Goal: Task Accomplishment & Management: Use online tool/utility

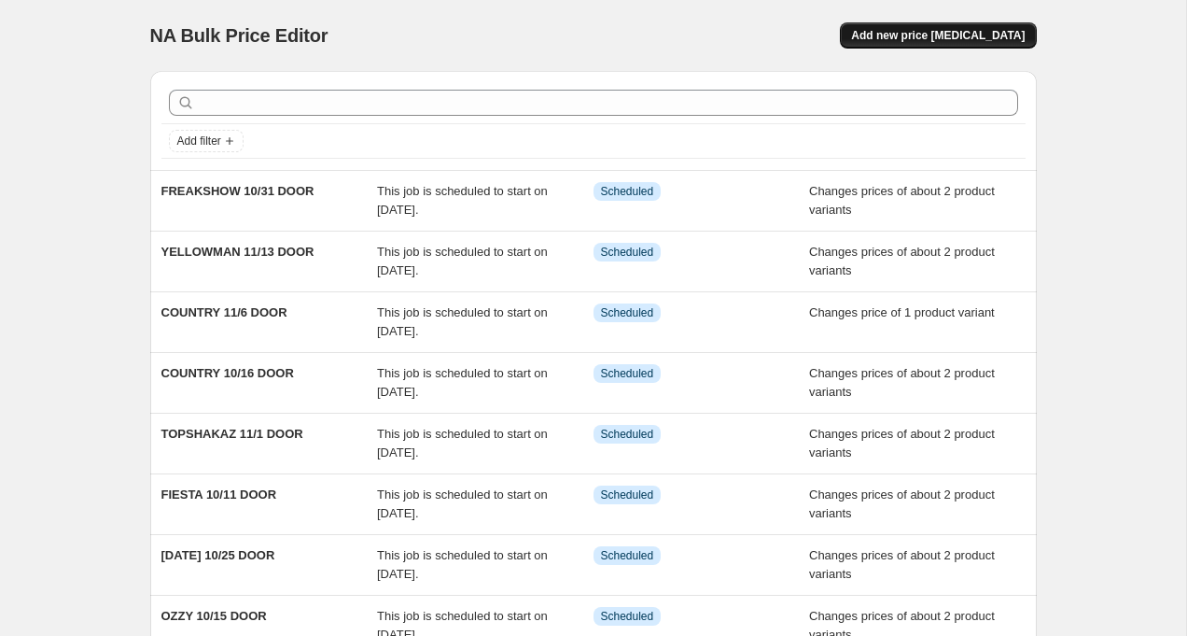
click at [964, 35] on span "Add new price [MEDICAL_DATA]" at bounding box center [938, 35] width 174 height 15
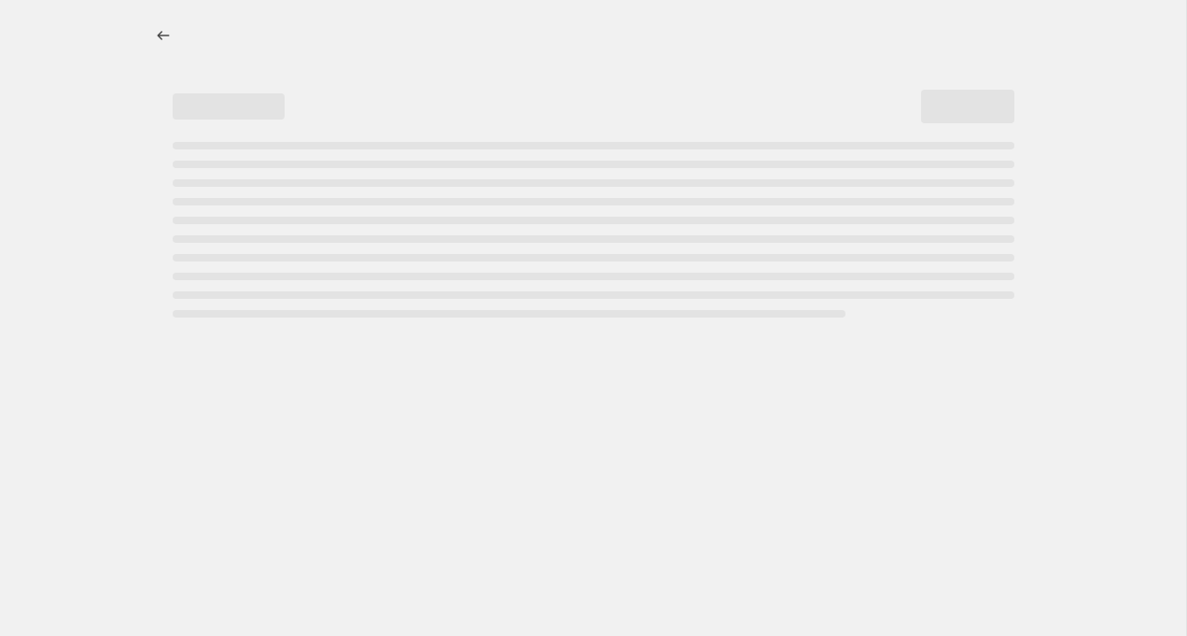
select select "percentage"
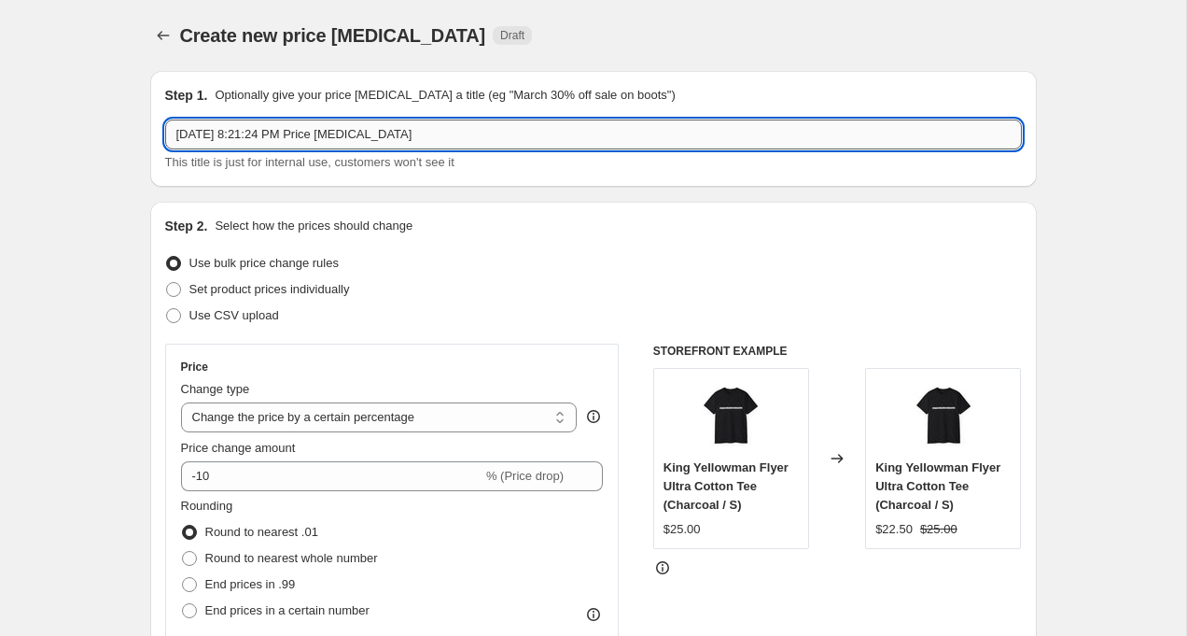
click at [405, 144] on input "[DATE] 8:21:24 PM Price [MEDICAL_DATA]" at bounding box center [593, 134] width 857 height 30
type input "Humble 50% off after midnight"
click at [527, 274] on div "Use bulk price change rules" at bounding box center [593, 263] width 857 height 26
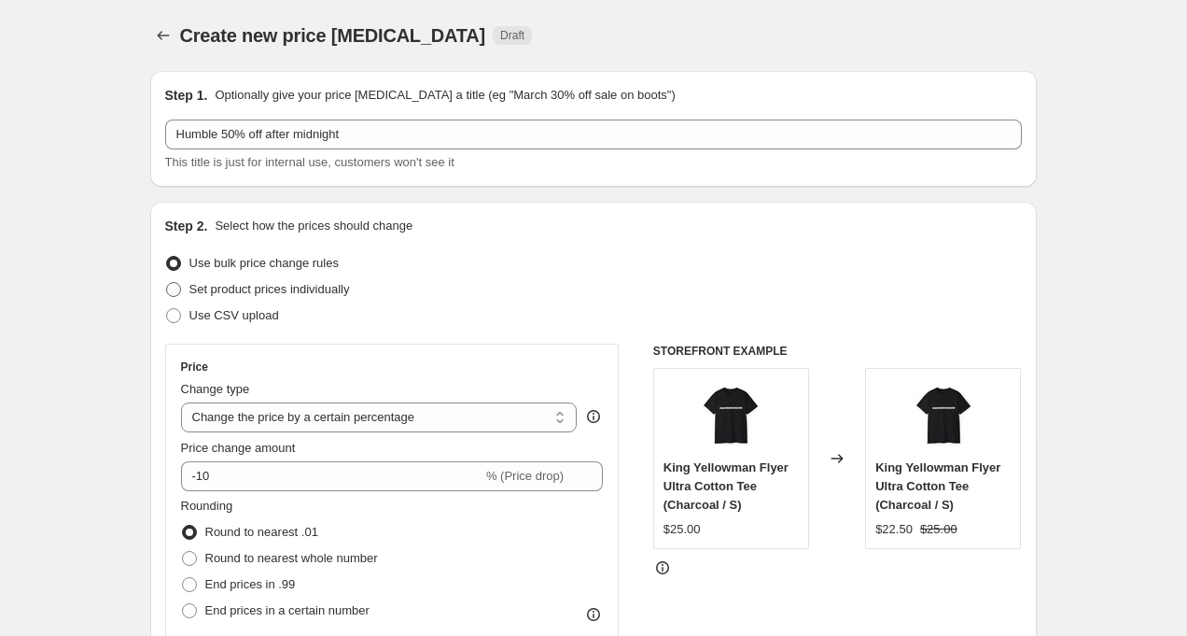
click at [314, 291] on span "Set product prices individually" at bounding box center [269, 289] width 161 height 14
click at [167, 283] on input "Set product prices individually" at bounding box center [166, 282] width 1 height 1
radio input "true"
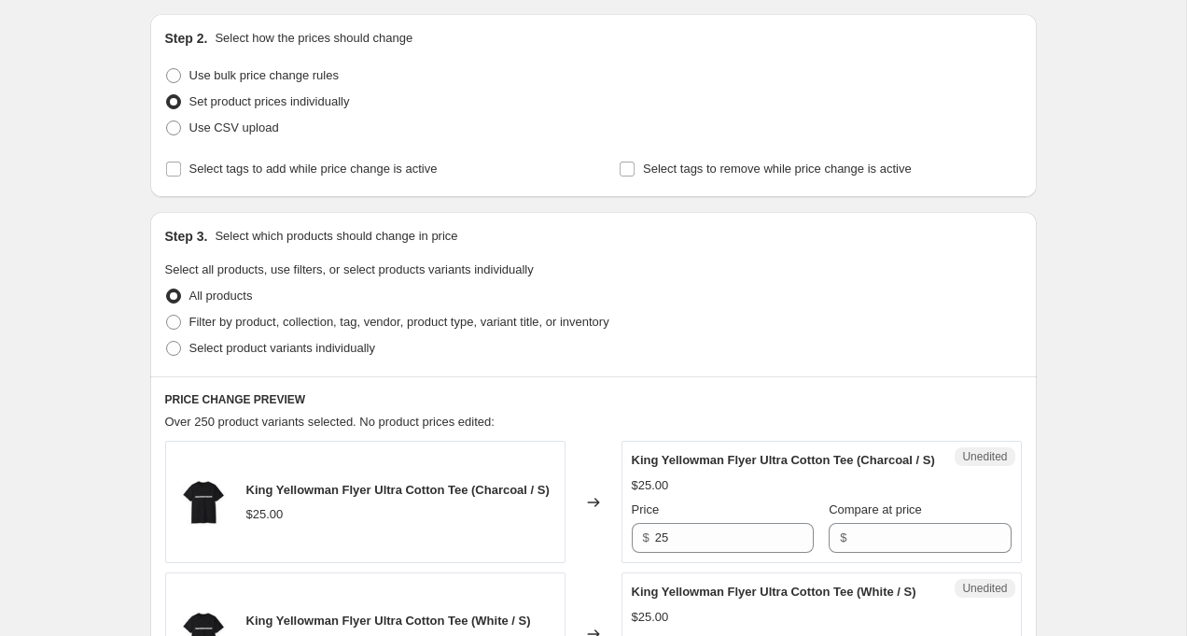
scroll to position [203, 0]
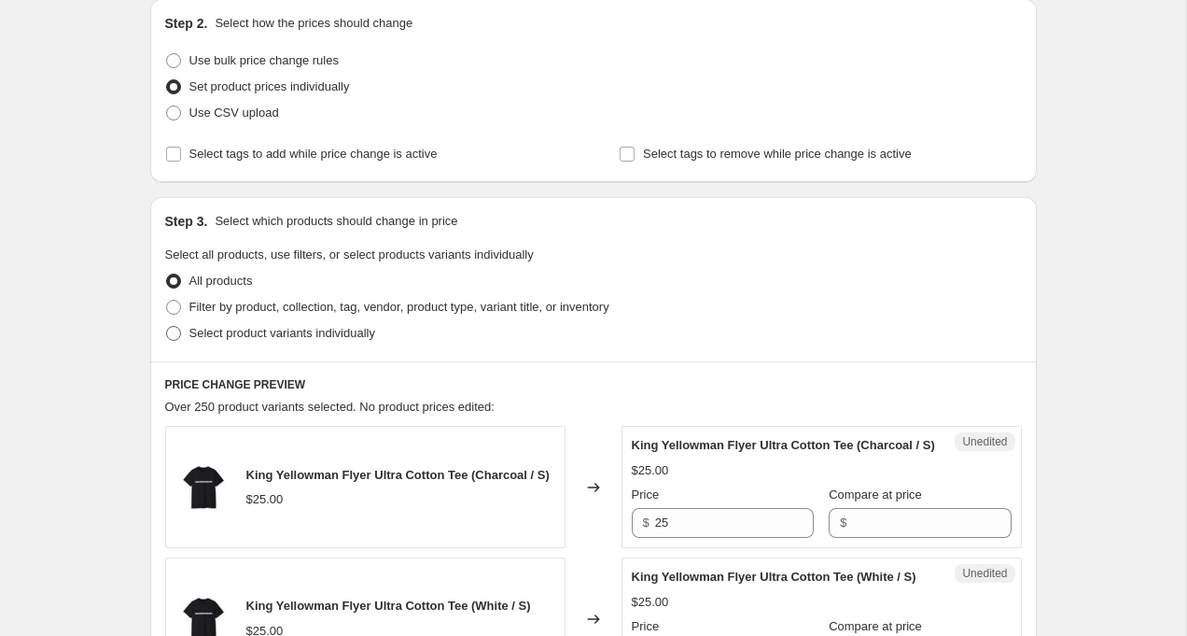
click at [355, 334] on span "Select product variants individually" at bounding box center [282, 333] width 186 height 14
click at [167, 327] on input "Select product variants individually" at bounding box center [166, 326] width 1 height 1
radio input "true"
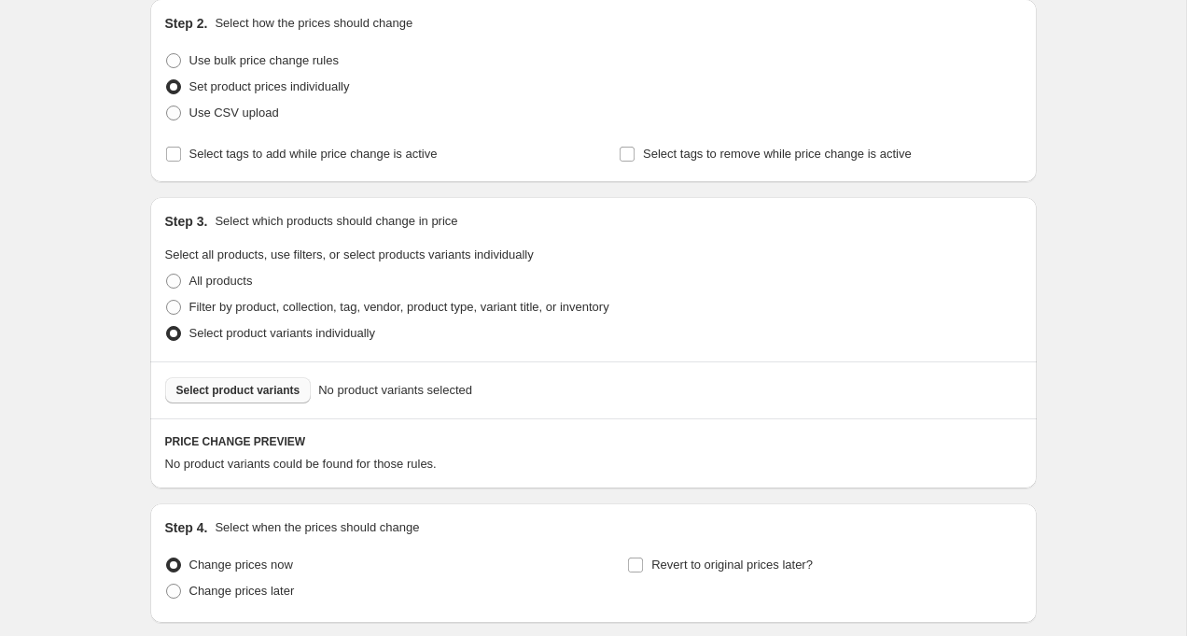
click at [258, 396] on span "Select product variants" at bounding box center [238, 390] width 124 height 15
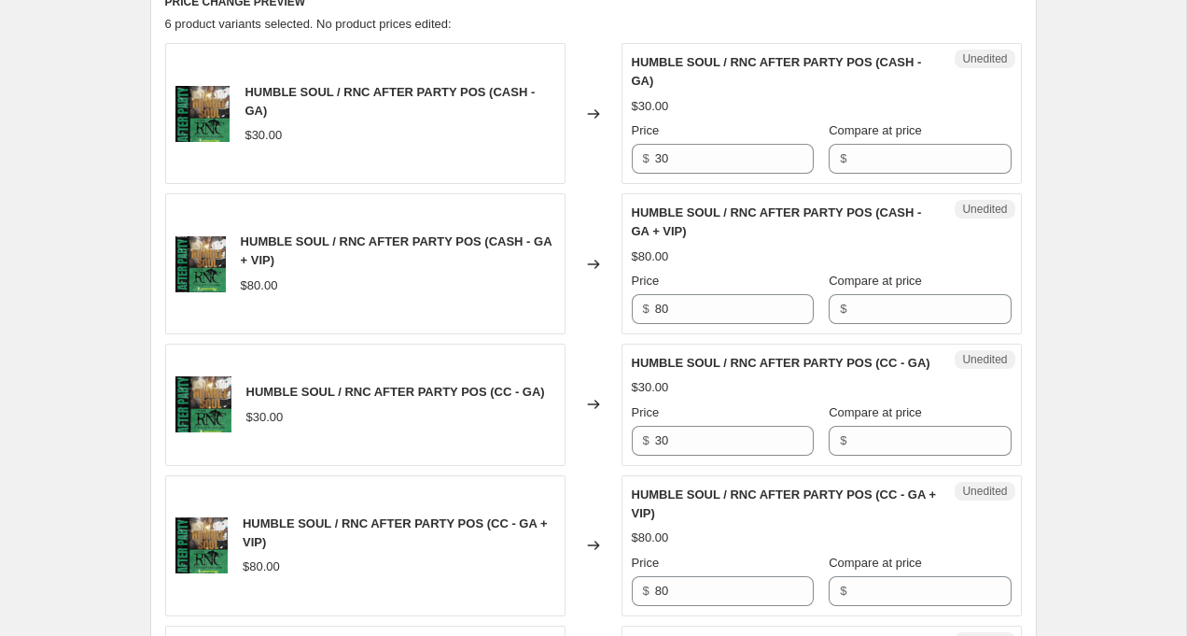
scroll to position [629, 0]
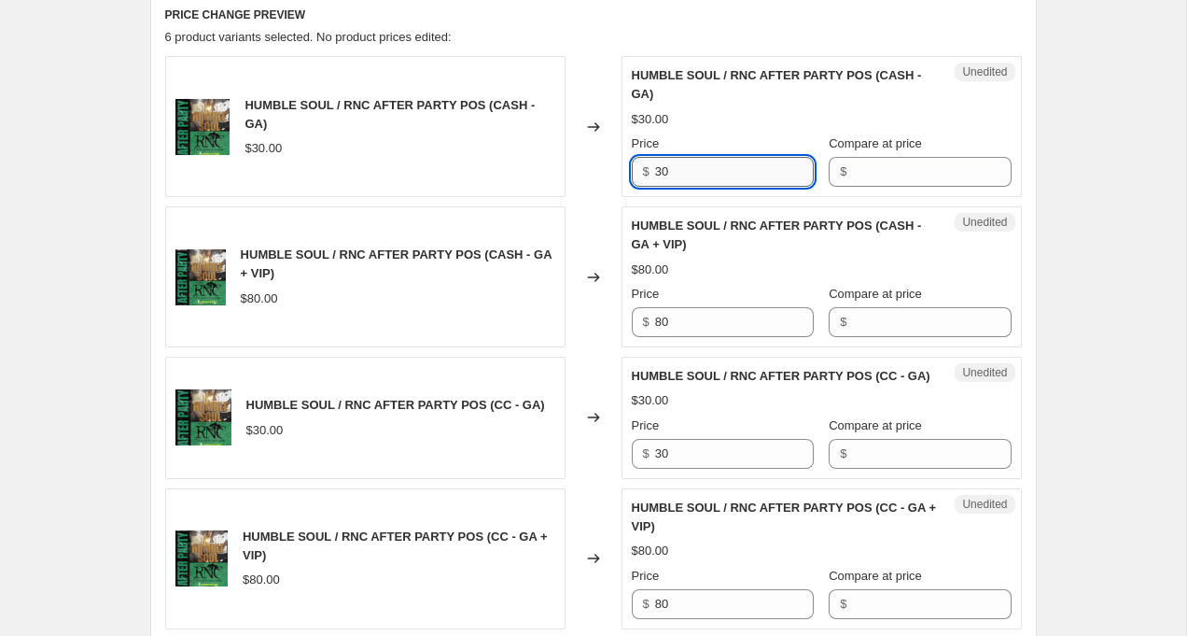
click at [704, 175] on input "30" at bounding box center [734, 172] width 159 height 30
type input "15"
click at [701, 326] on input "80" at bounding box center [734, 322] width 159 height 30
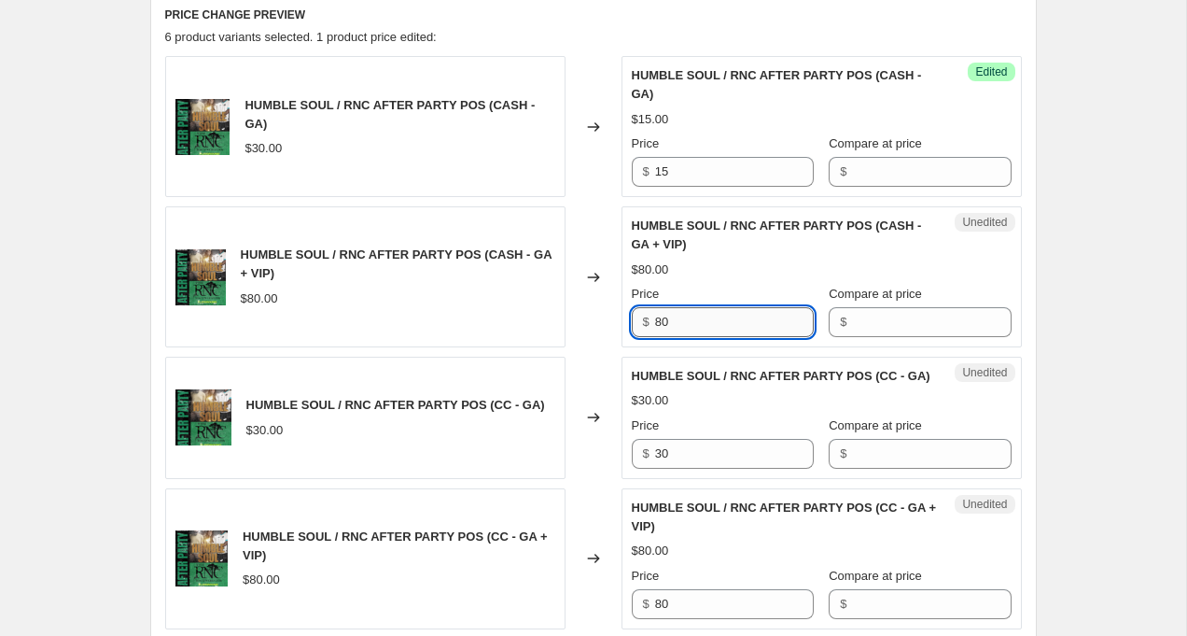
type input "8"
type input "65"
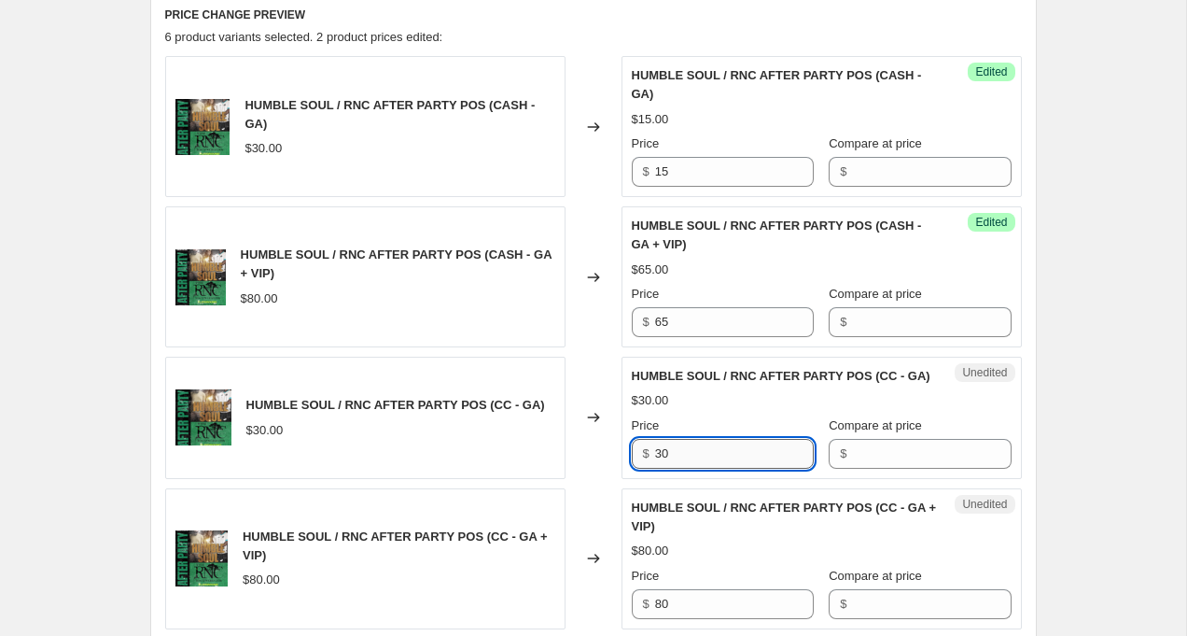
click at [711, 461] on input "30" at bounding box center [734, 454] width 159 height 30
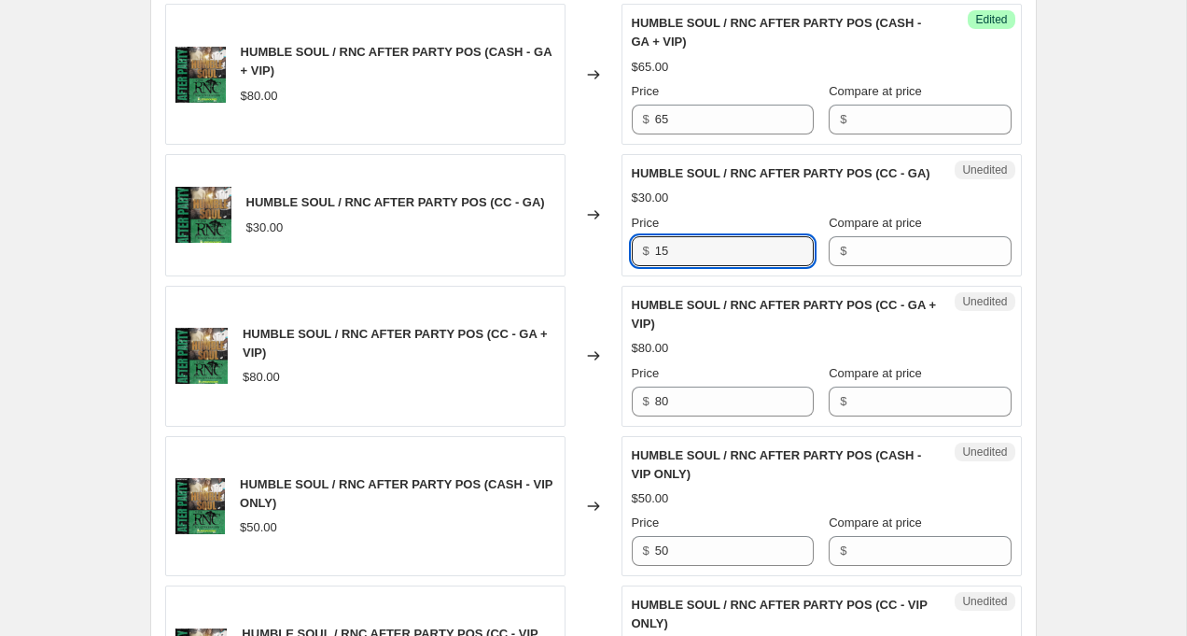
scroll to position [838, 0]
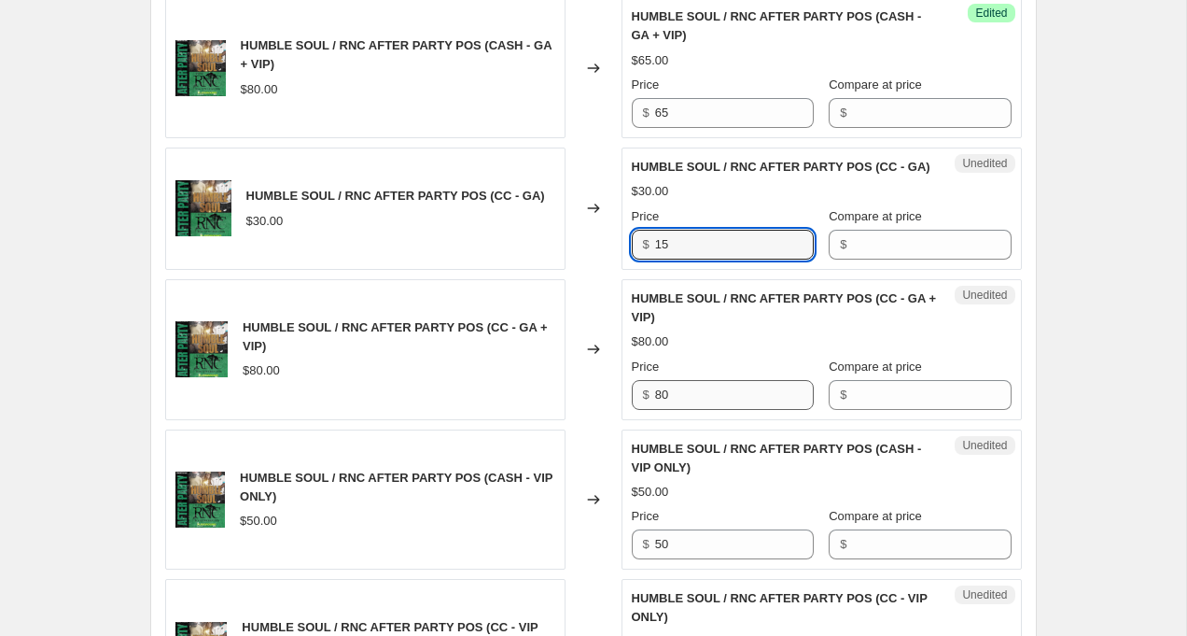
type input "15"
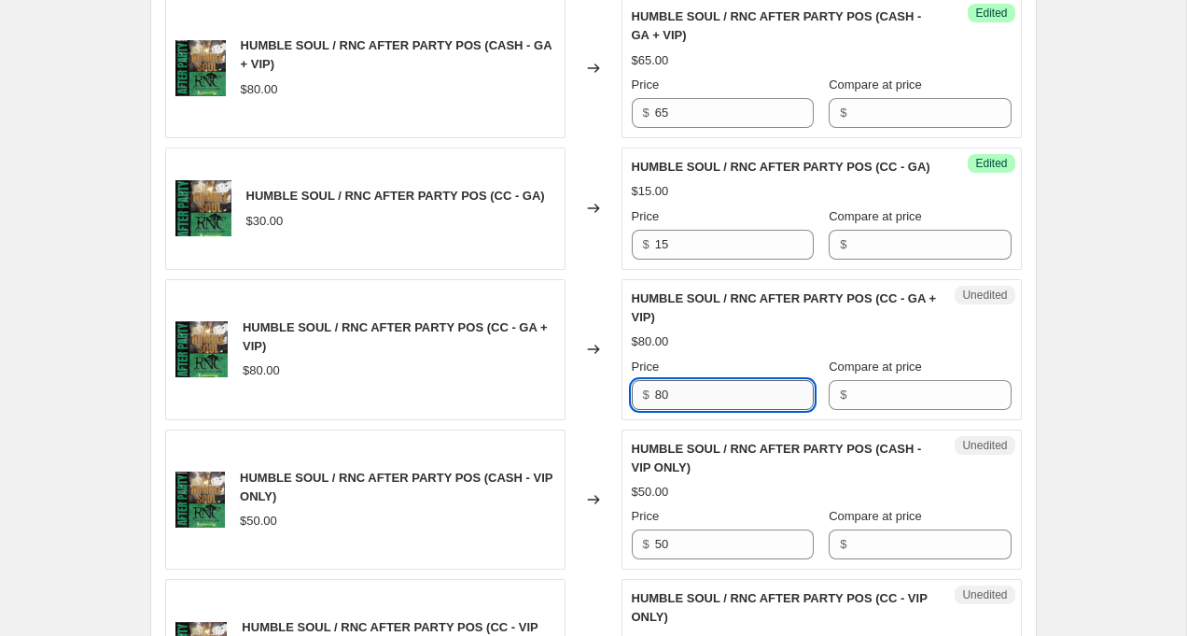
click at [706, 394] on input "80" at bounding box center [734, 395] width 159 height 30
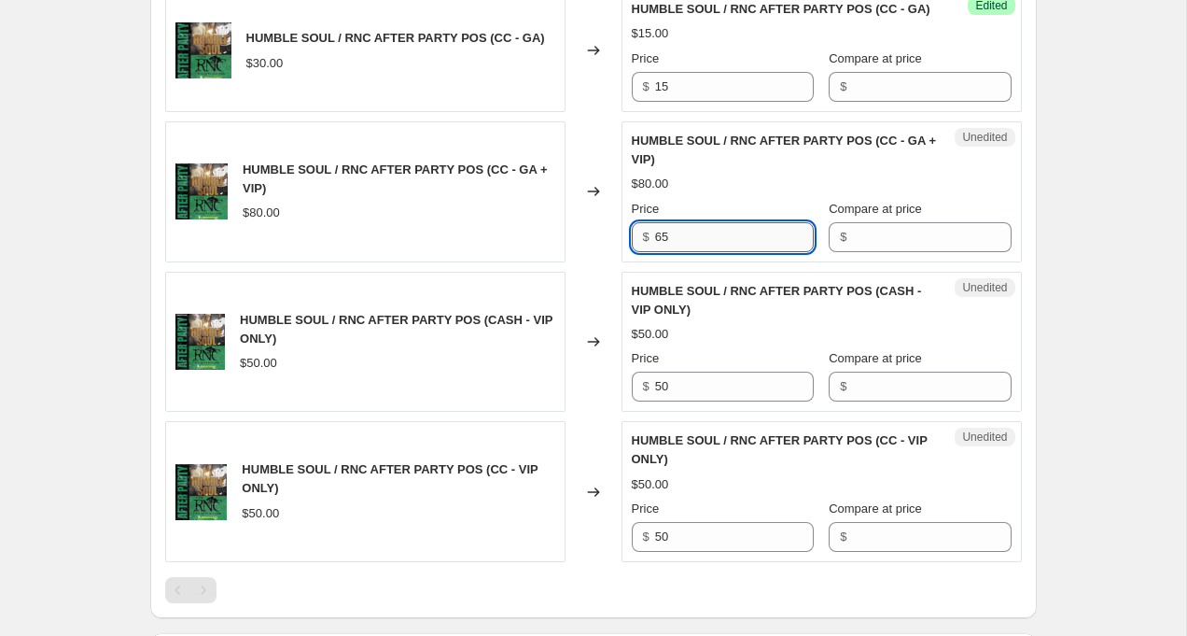
scroll to position [999, 0]
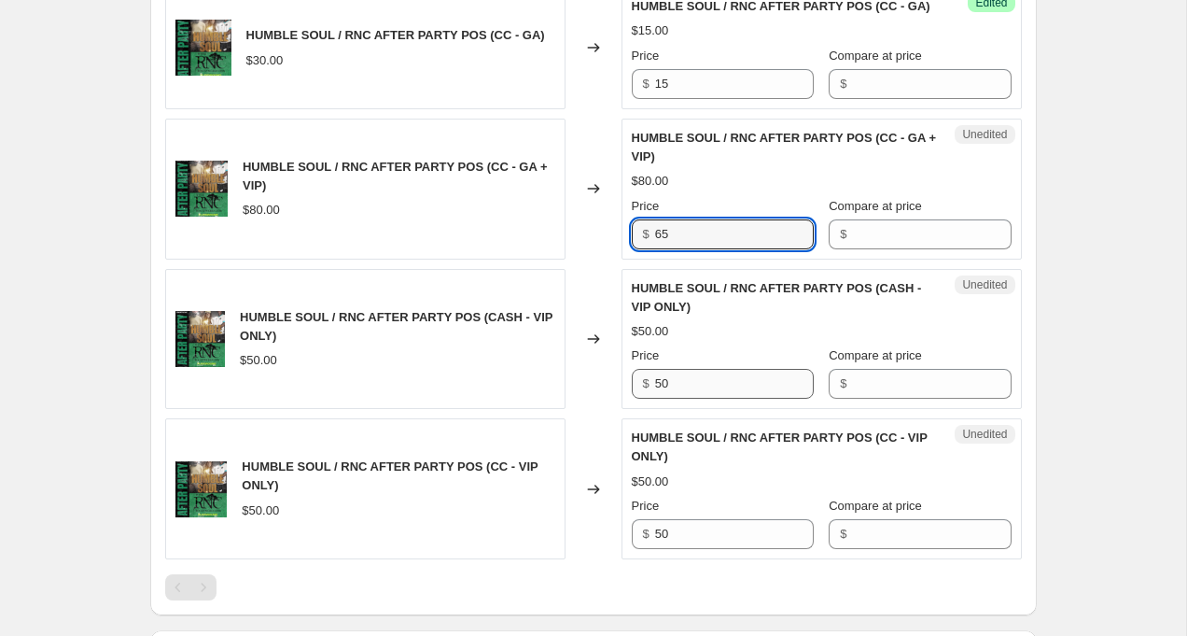
type input "65"
click at [702, 387] on input "50" at bounding box center [734, 384] width 159 height 30
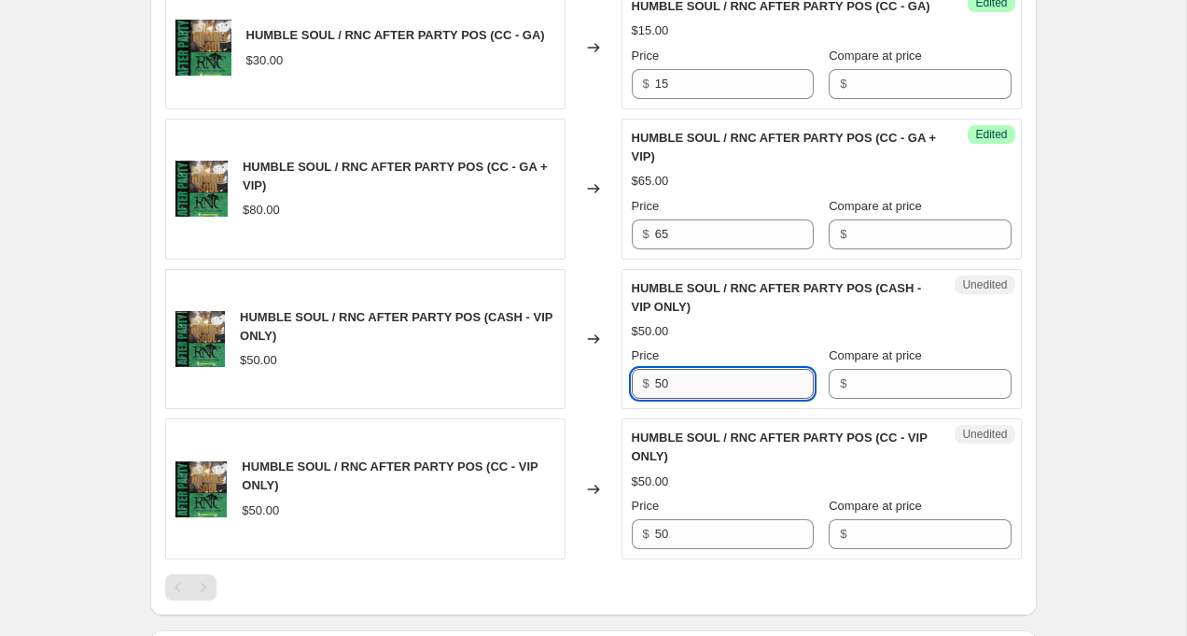
click at [702, 387] on input "50" at bounding box center [734, 384] width 159 height 30
type input "25"
click at [699, 538] on input "50" at bounding box center [734, 534] width 159 height 30
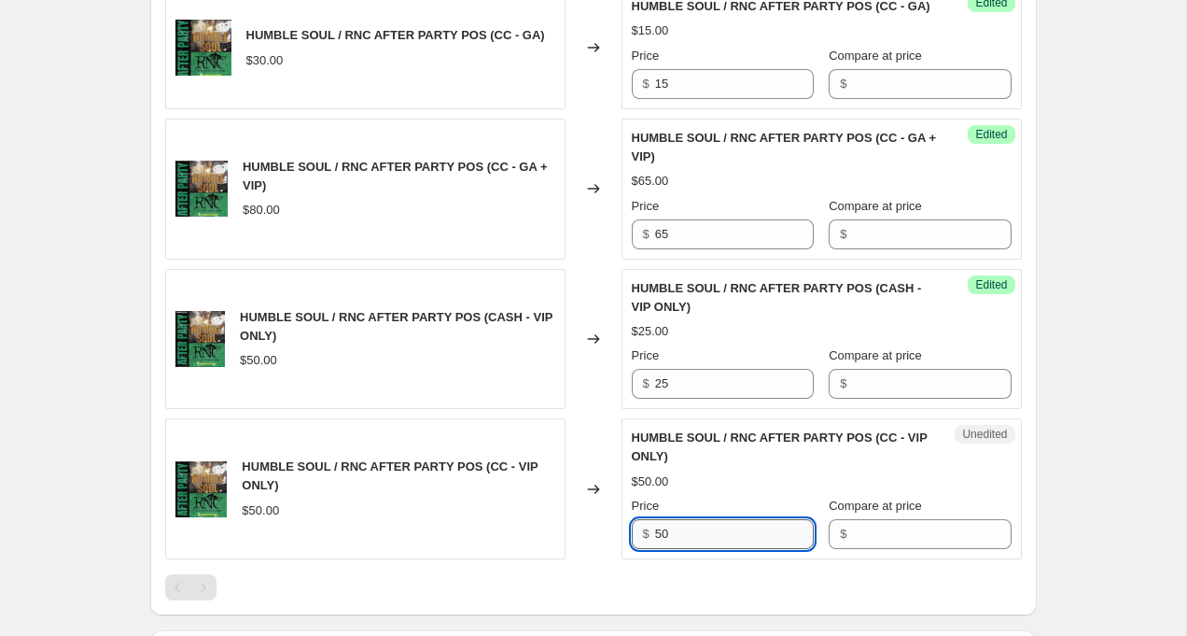
click at [699, 538] on input "50" at bounding box center [734, 534] width 159 height 30
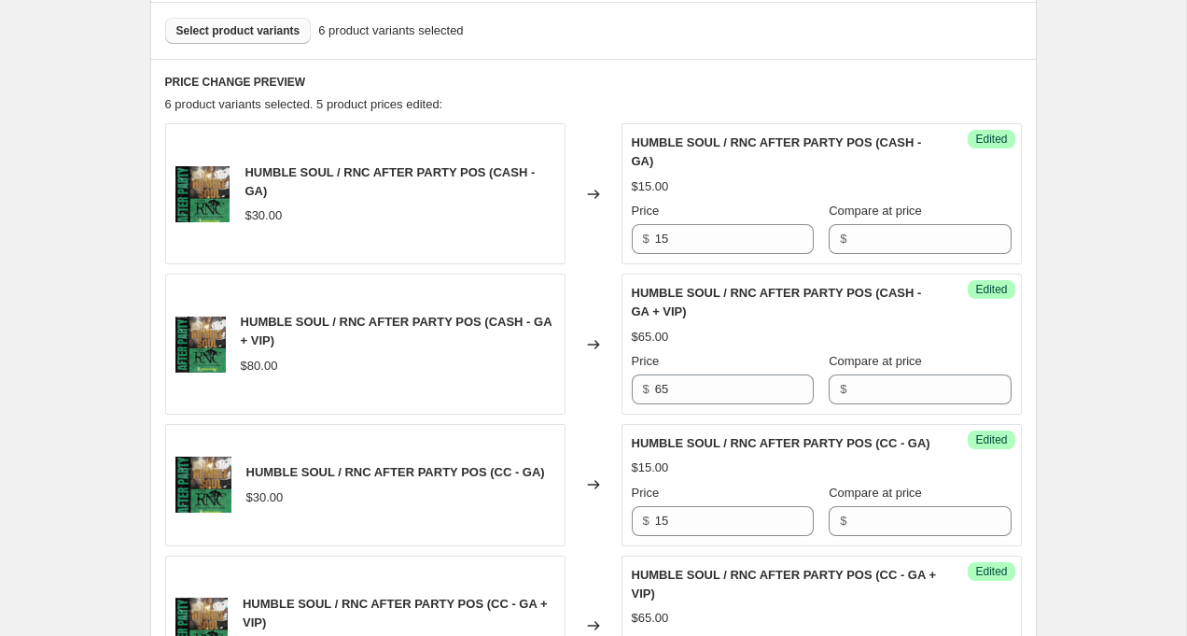
scroll to position [556, 0]
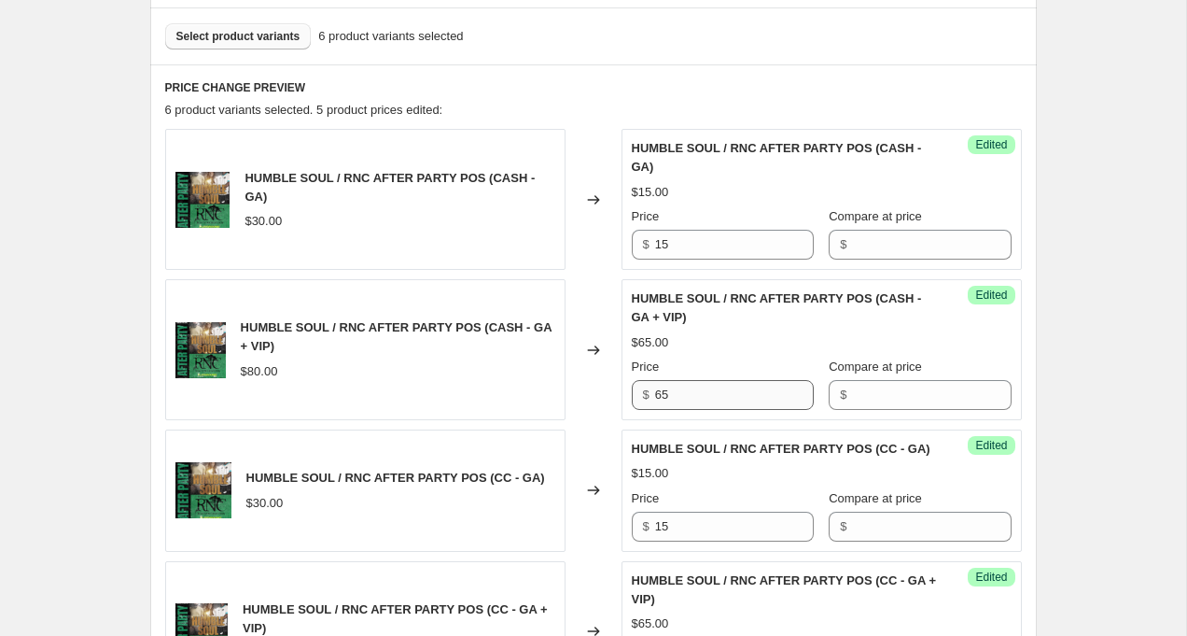
type input "25"
click at [713, 396] on input "65" at bounding box center [734, 395] width 159 height 30
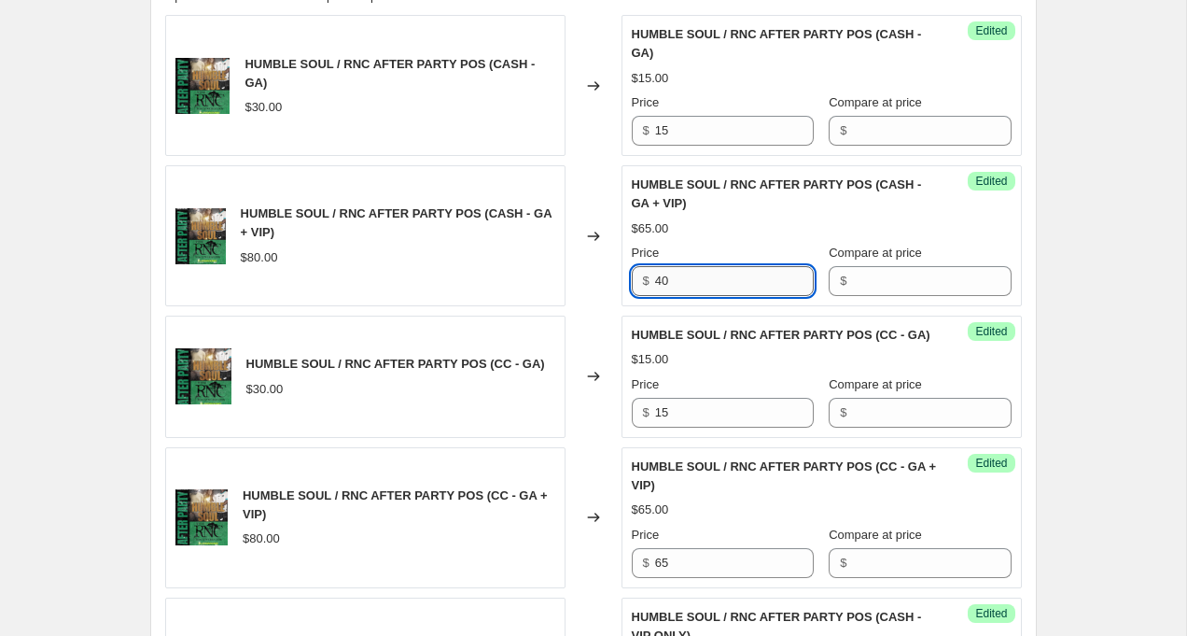
scroll to position [739, 0]
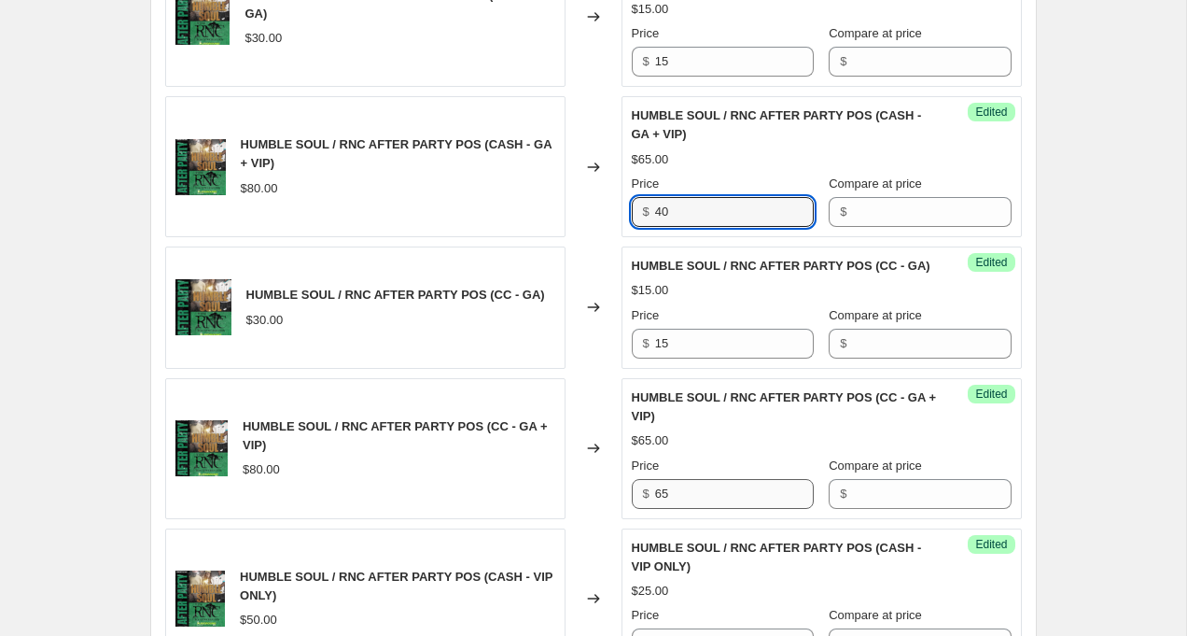
type input "40"
click at [696, 499] on input "65" at bounding box center [734, 494] width 159 height 30
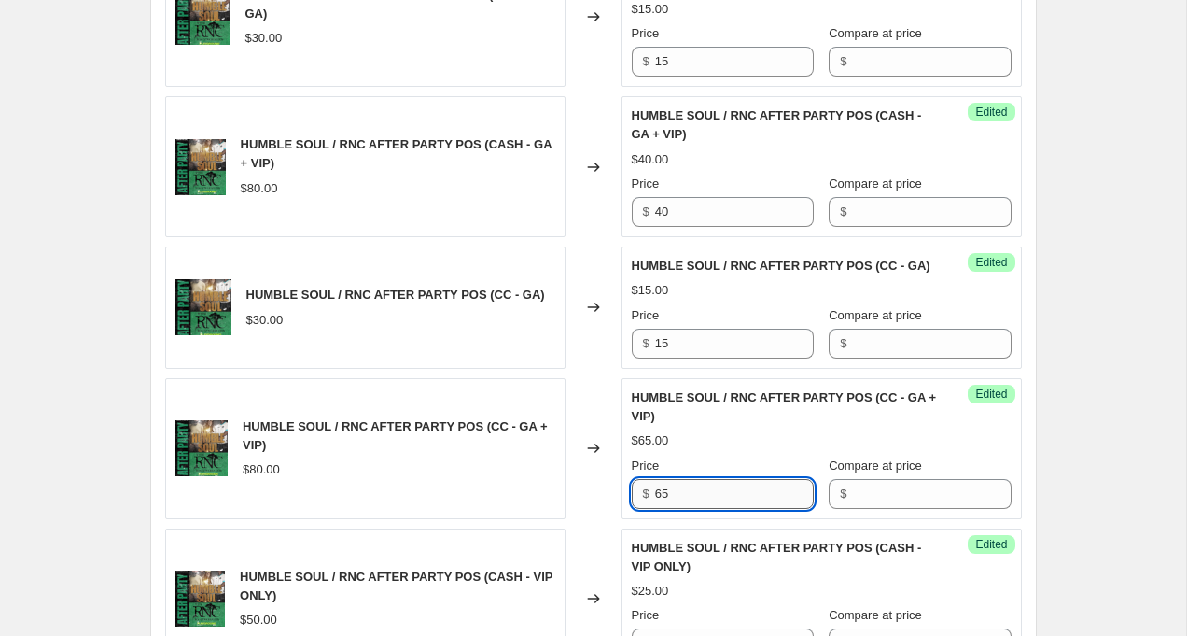
click at [696, 499] on input "65" at bounding box center [734, 494] width 159 height 30
type input "40"
click at [1071, 484] on div "Create new price [MEDICAL_DATA]. This page is ready Create new price [MEDICAL_D…" at bounding box center [593, 212] width 1186 height 1903
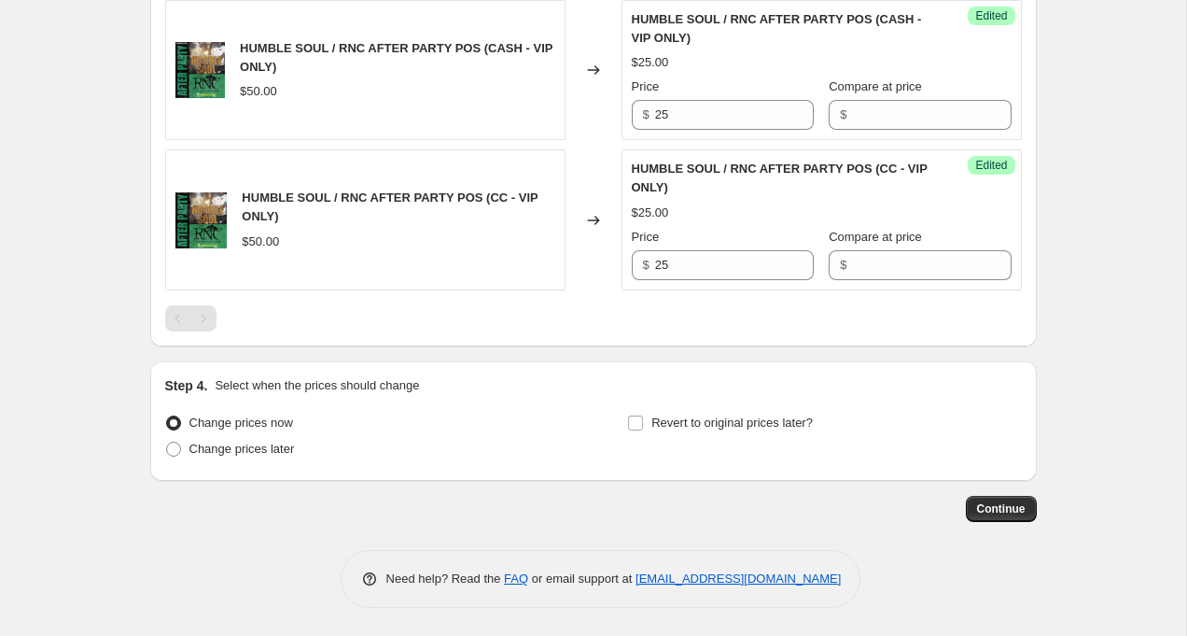
scroll to position [1267, 0]
click at [175, 452] on span at bounding box center [173, 448] width 15 height 15
click at [167, 442] on input "Change prices later" at bounding box center [166, 441] width 1 height 1
radio input "true"
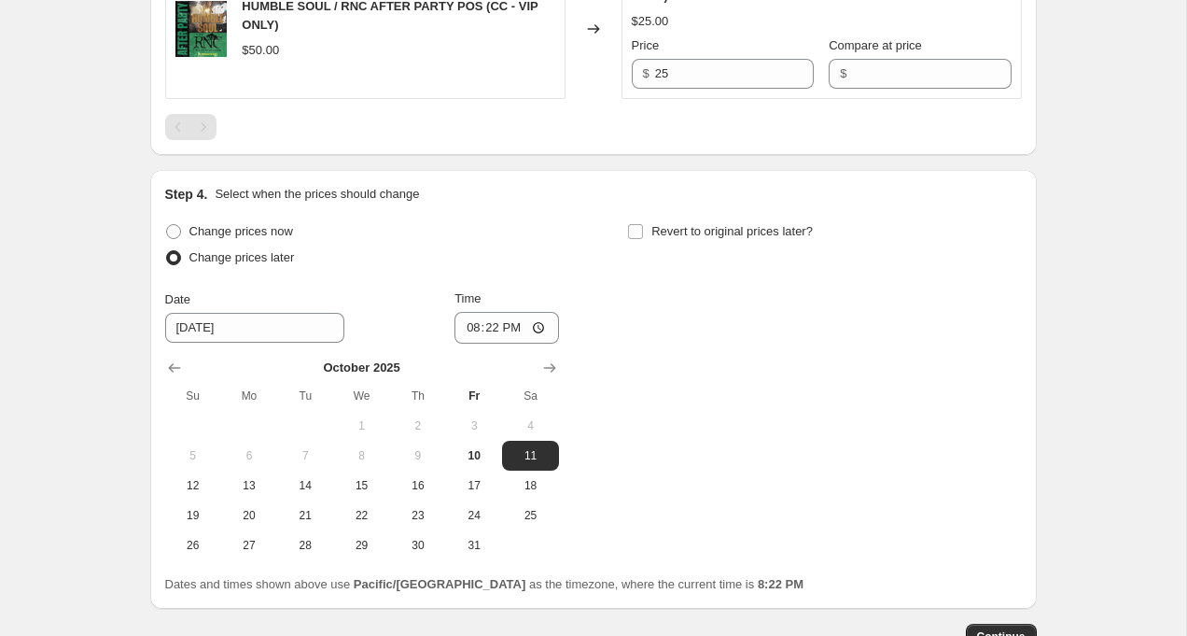
scroll to position [1488, 0]
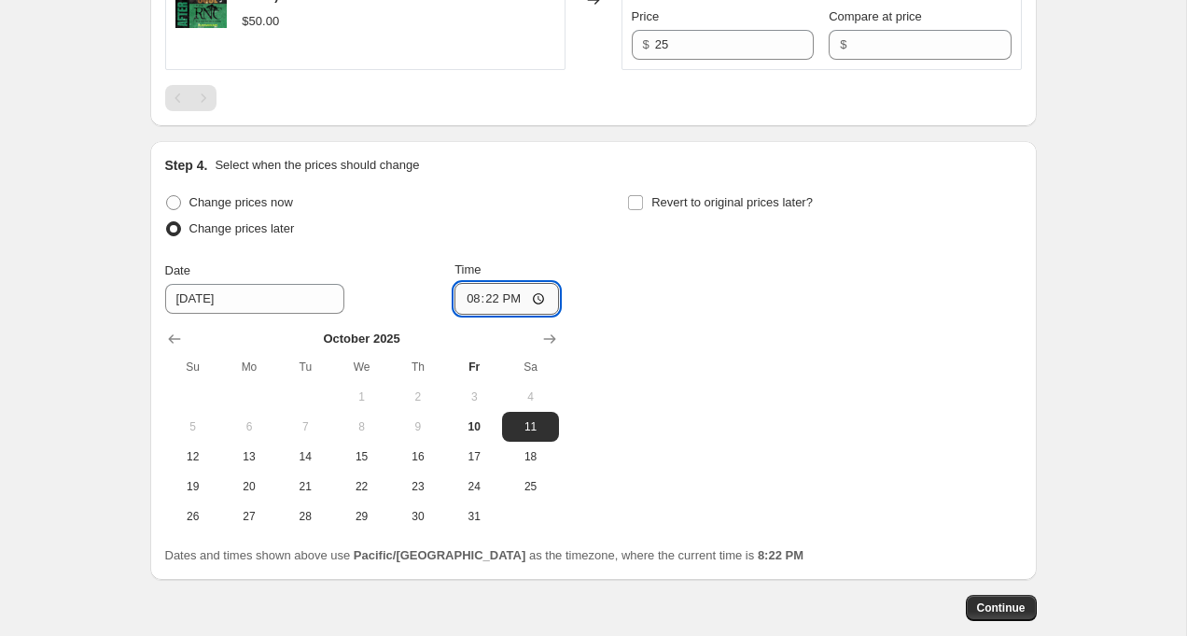
click at [495, 299] on input "20:22" at bounding box center [506, 299] width 105 height 32
click at [508, 296] on input "12:22" at bounding box center [506, 299] width 105 height 32
click at [533, 298] on input "12:00" at bounding box center [506, 299] width 105 height 32
type input "12:00"
click at [727, 354] on div "Change prices now Change prices later Date [DATE] Time 12:00 [DATE] Su Mo Tu We…" at bounding box center [593, 360] width 857 height 342
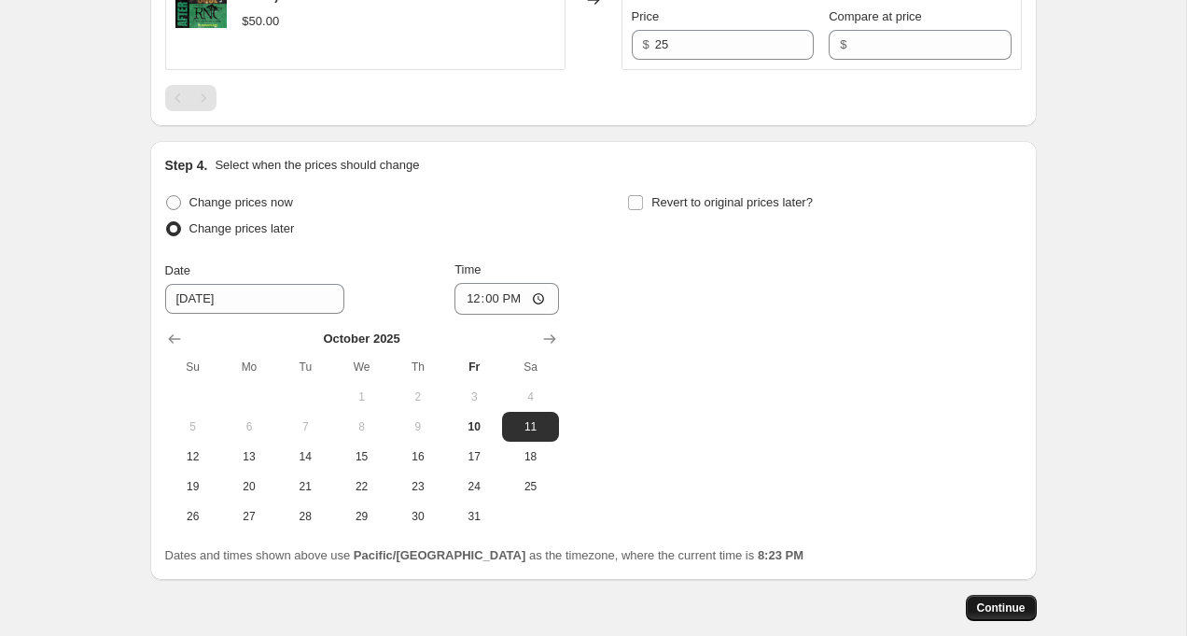
click at [999, 606] on span "Continue" at bounding box center [1001, 607] width 49 height 15
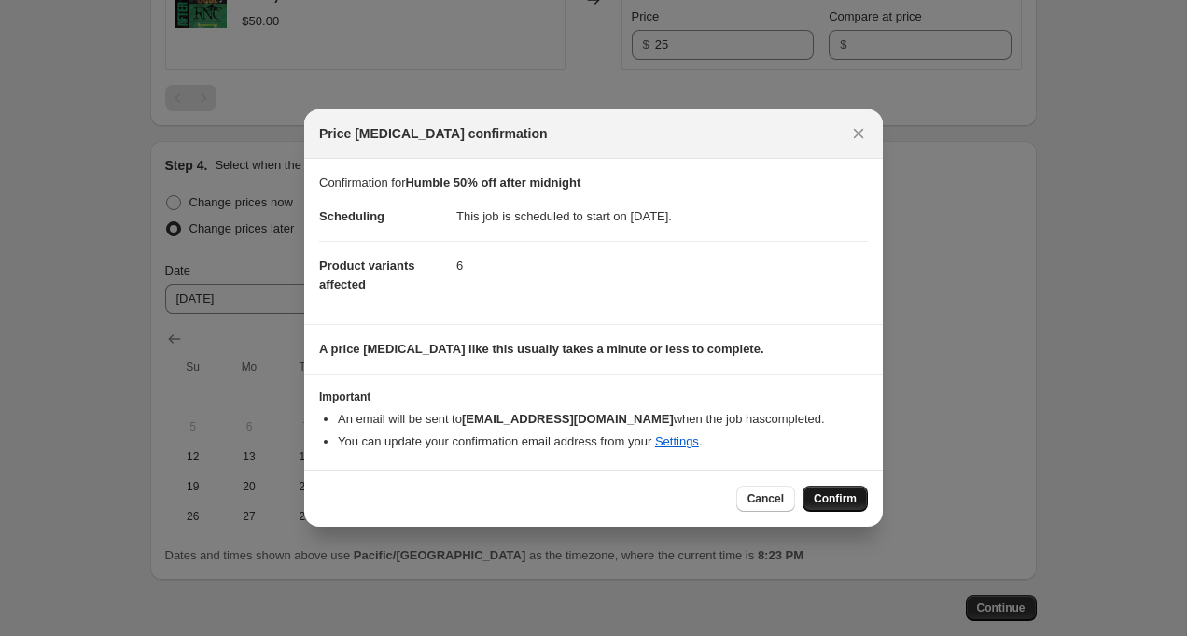
click at [835, 494] on span "Confirm" at bounding box center [835, 498] width 43 height 15
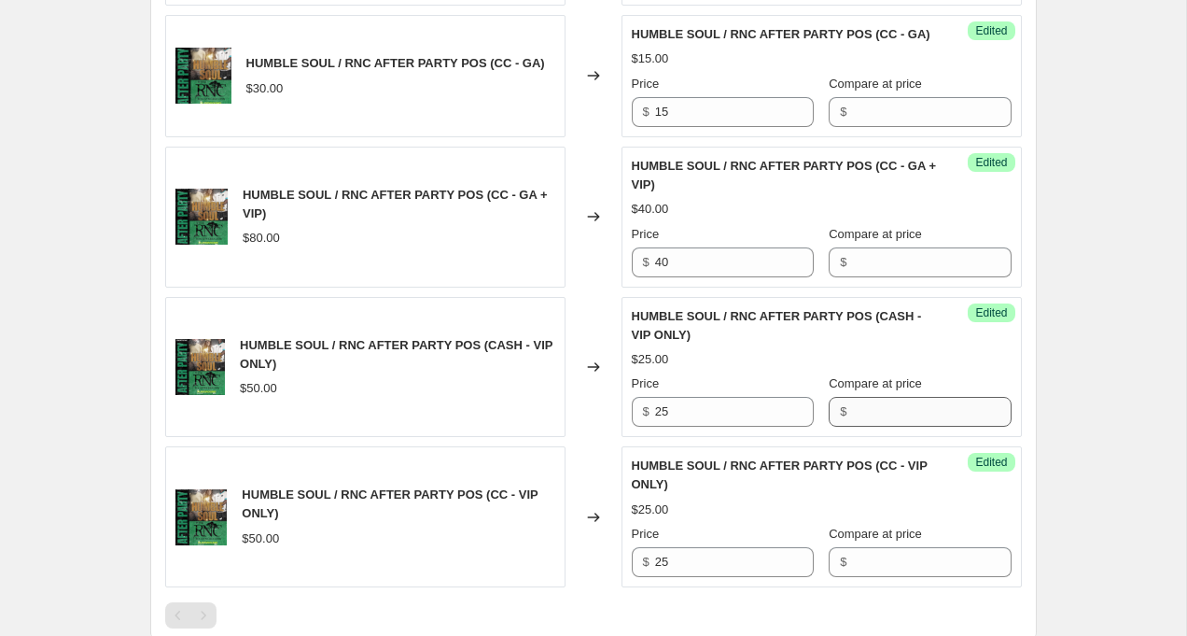
scroll to position [1083, 0]
